Goal: Information Seeking & Learning: Learn about a topic

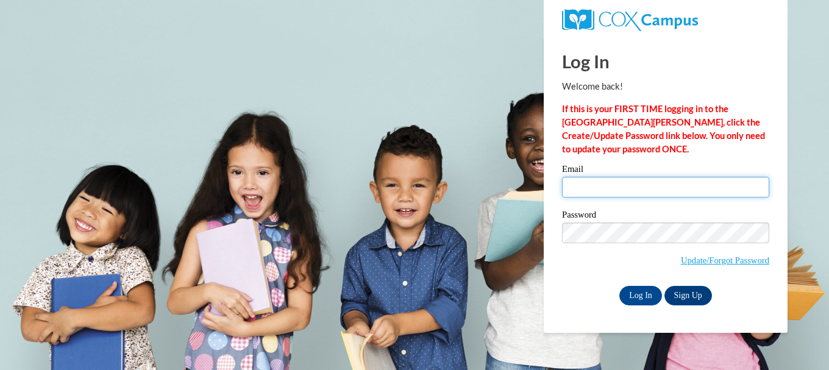
click at [578, 188] on input "Email" at bounding box center [665, 187] width 207 height 21
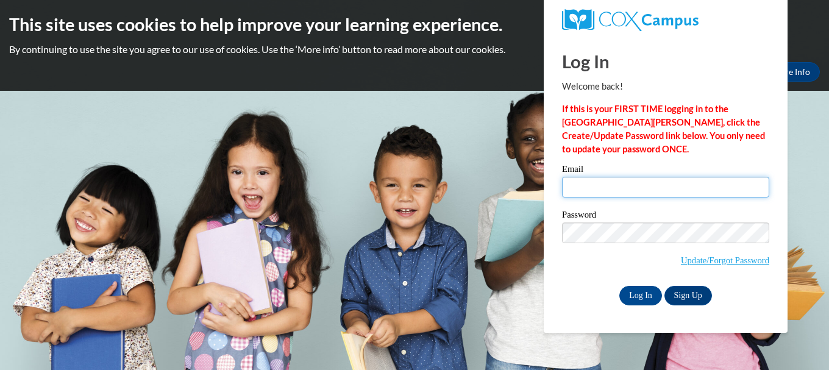
type input "susan.rabas@trschools.k12.wi.us"
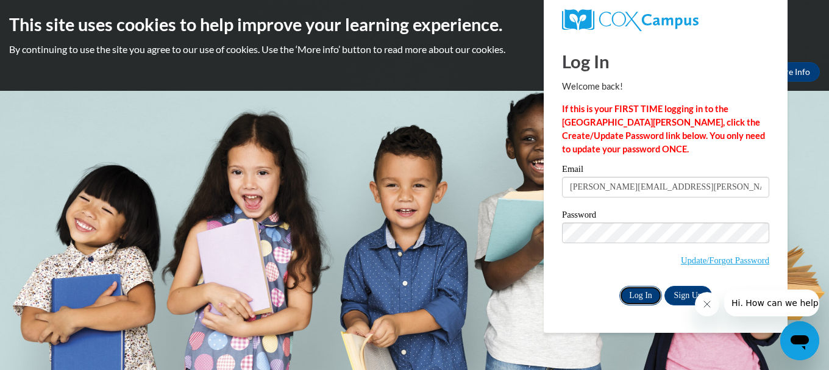
click at [645, 289] on input "Log In" at bounding box center [640, 296] width 43 height 20
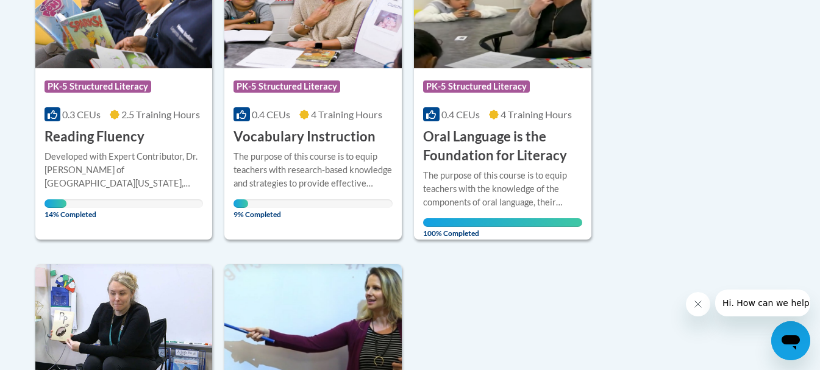
scroll to position [386, 0]
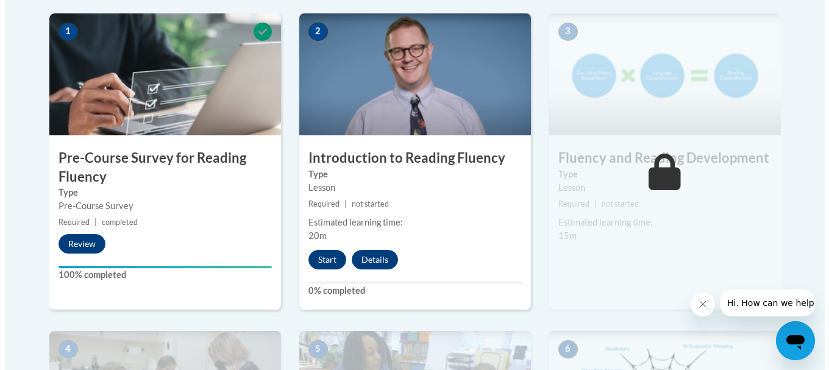
scroll to position [406, 0]
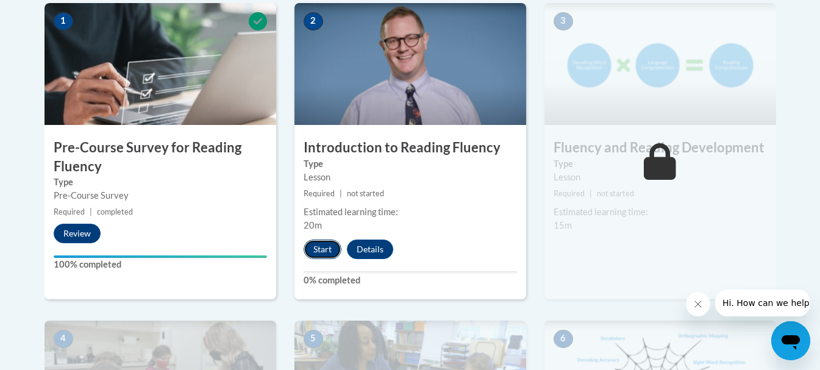
click at [327, 252] on button "Start" at bounding box center [322, 249] width 38 height 20
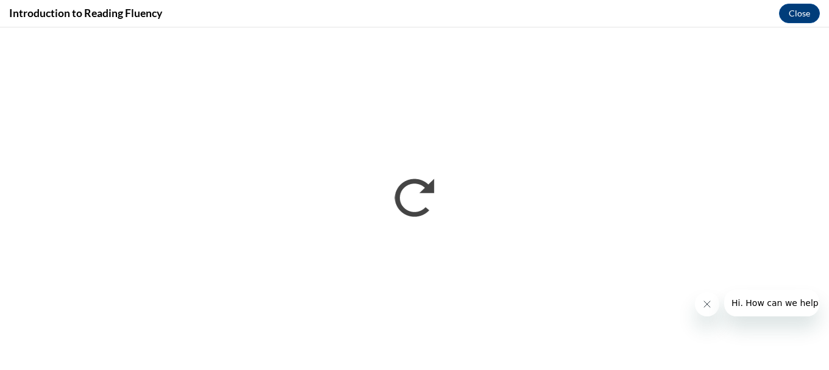
scroll to position [0, 0]
click at [260, 12] on div "Introduction to Reading Fluency Close" at bounding box center [414, 13] width 829 height 27
click at [709, 303] on icon "Close message from company" at bounding box center [706, 304] width 10 height 10
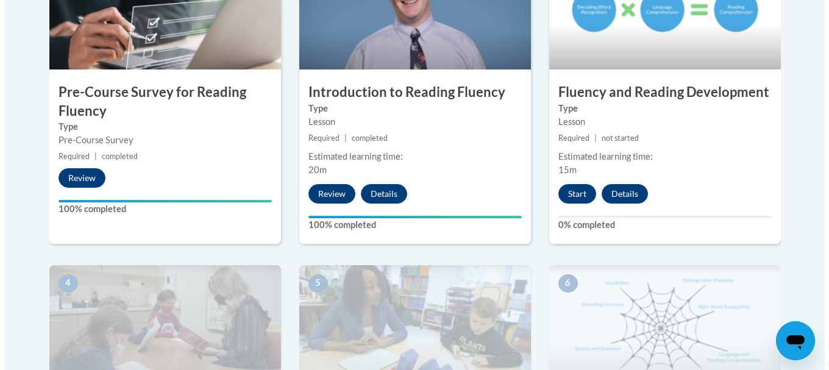
scroll to position [447, 0]
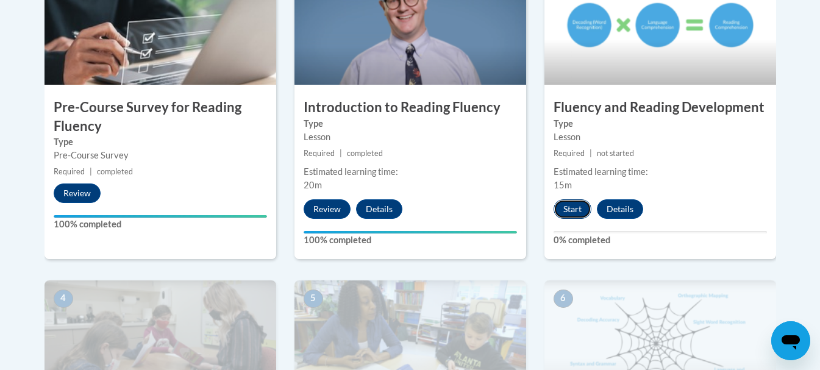
click at [575, 204] on button "Start" at bounding box center [572, 209] width 38 height 20
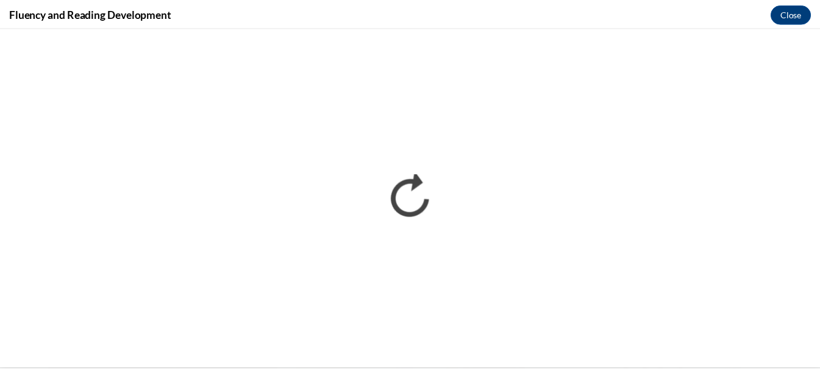
scroll to position [0, 0]
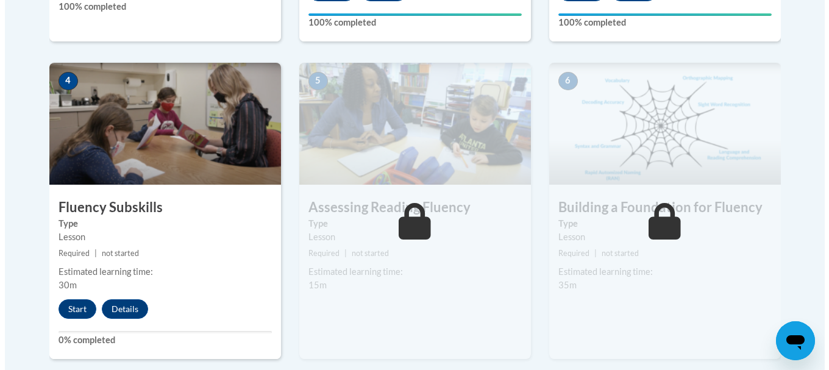
scroll to position [670, 0]
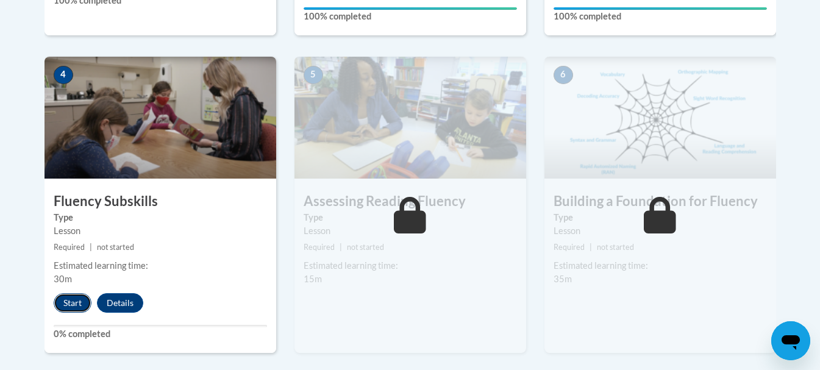
click at [70, 302] on button "Start" at bounding box center [73, 303] width 38 height 20
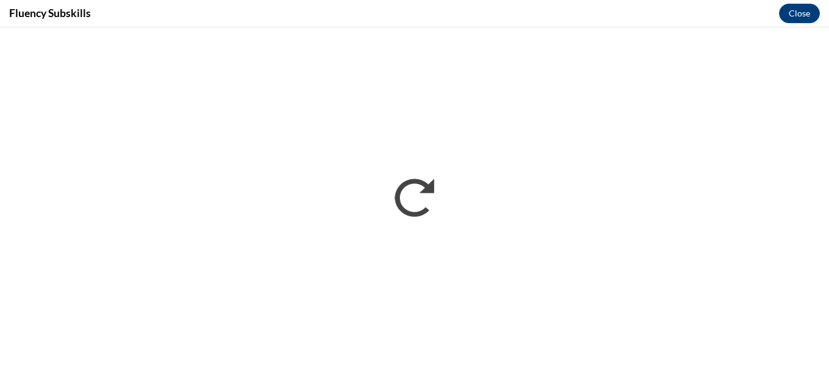
scroll to position [0, 0]
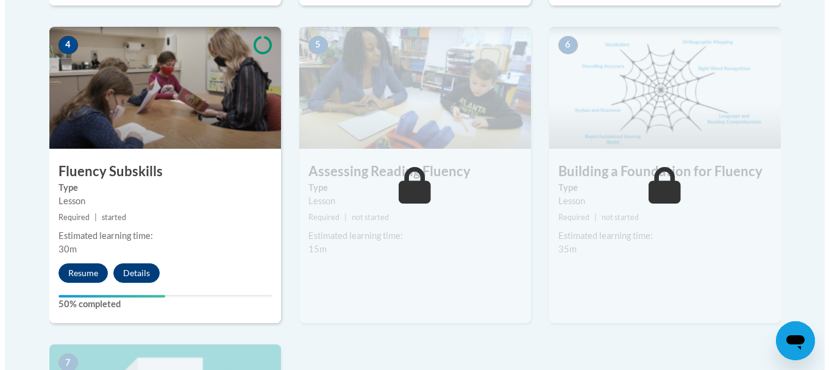
scroll to position [690, 0]
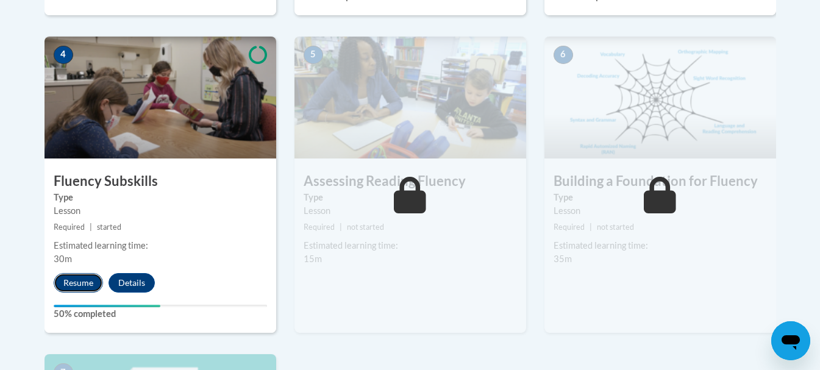
click at [84, 282] on button "Resume" at bounding box center [78, 283] width 49 height 20
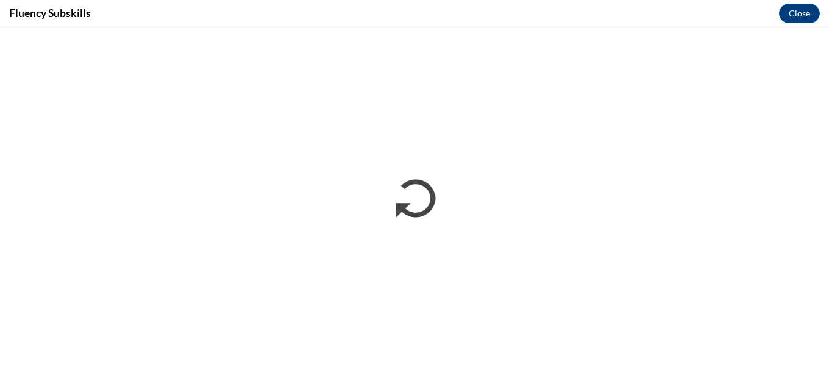
scroll to position [0, 0]
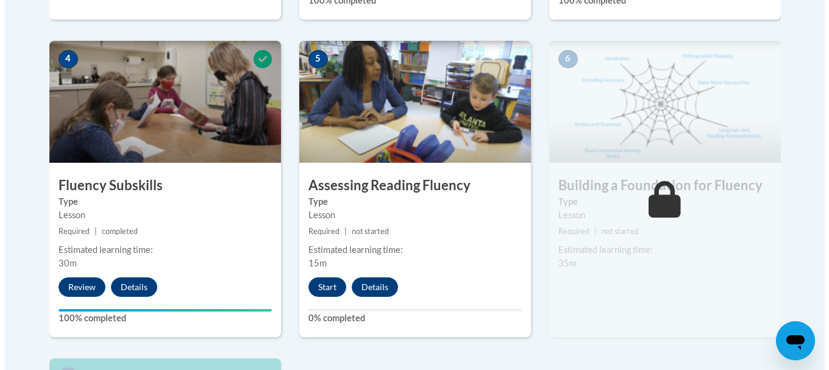
scroll to position [690, 0]
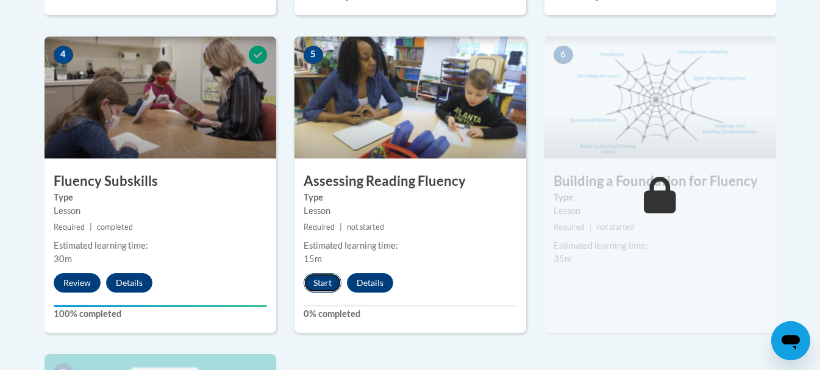
click at [326, 284] on button "Start" at bounding box center [322, 283] width 38 height 20
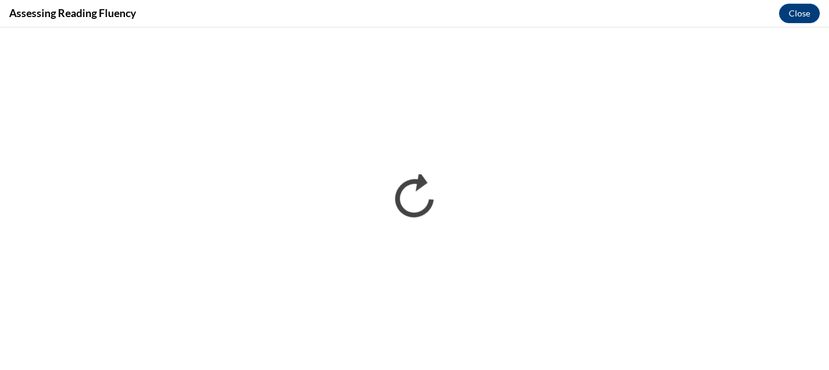
scroll to position [0, 0]
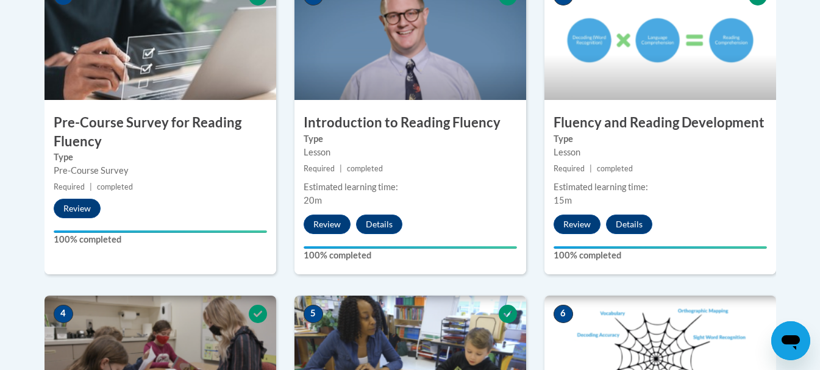
scroll to position [406, 0]
